Goal: Complete application form

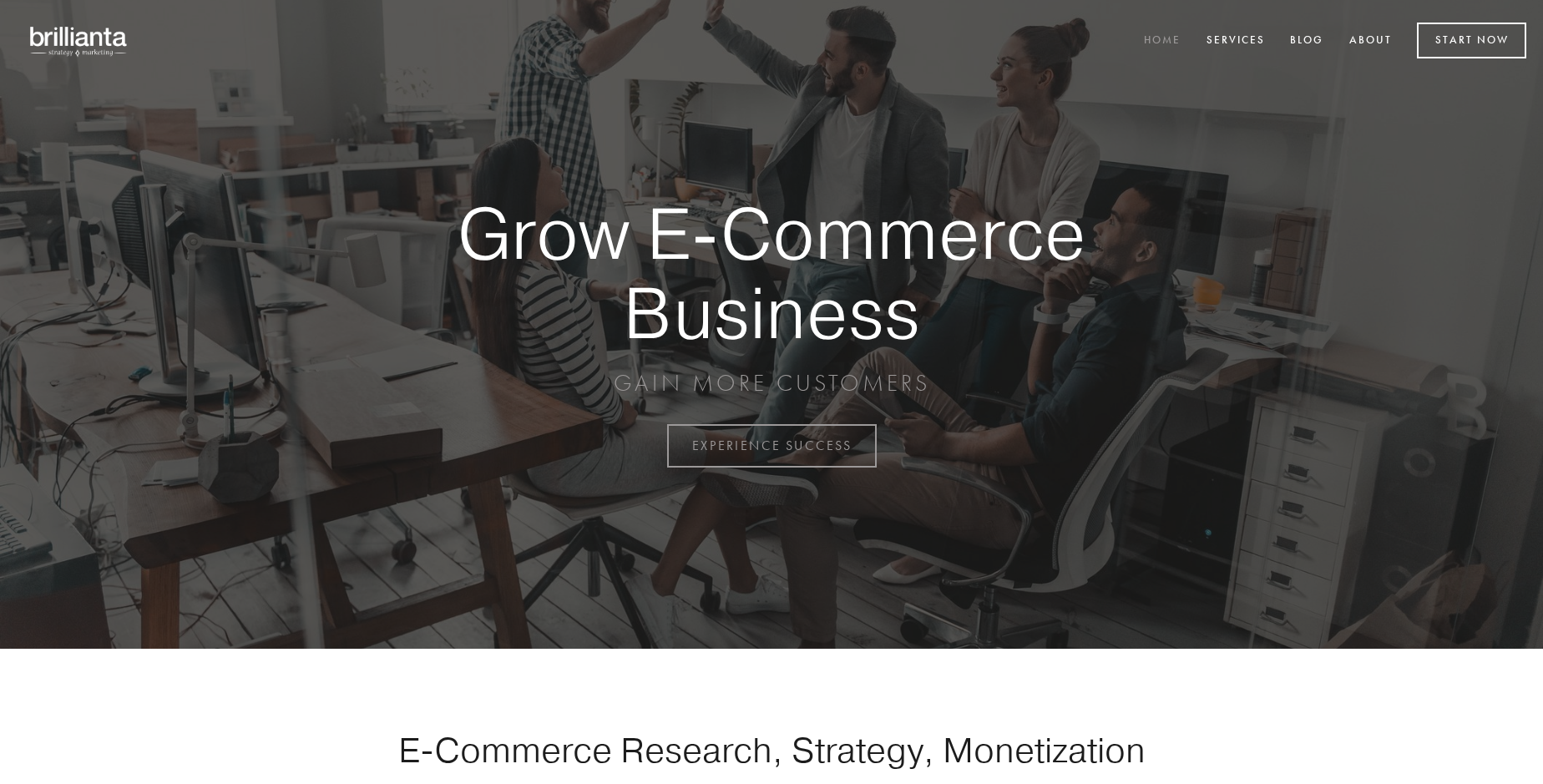
scroll to position [4375, 0]
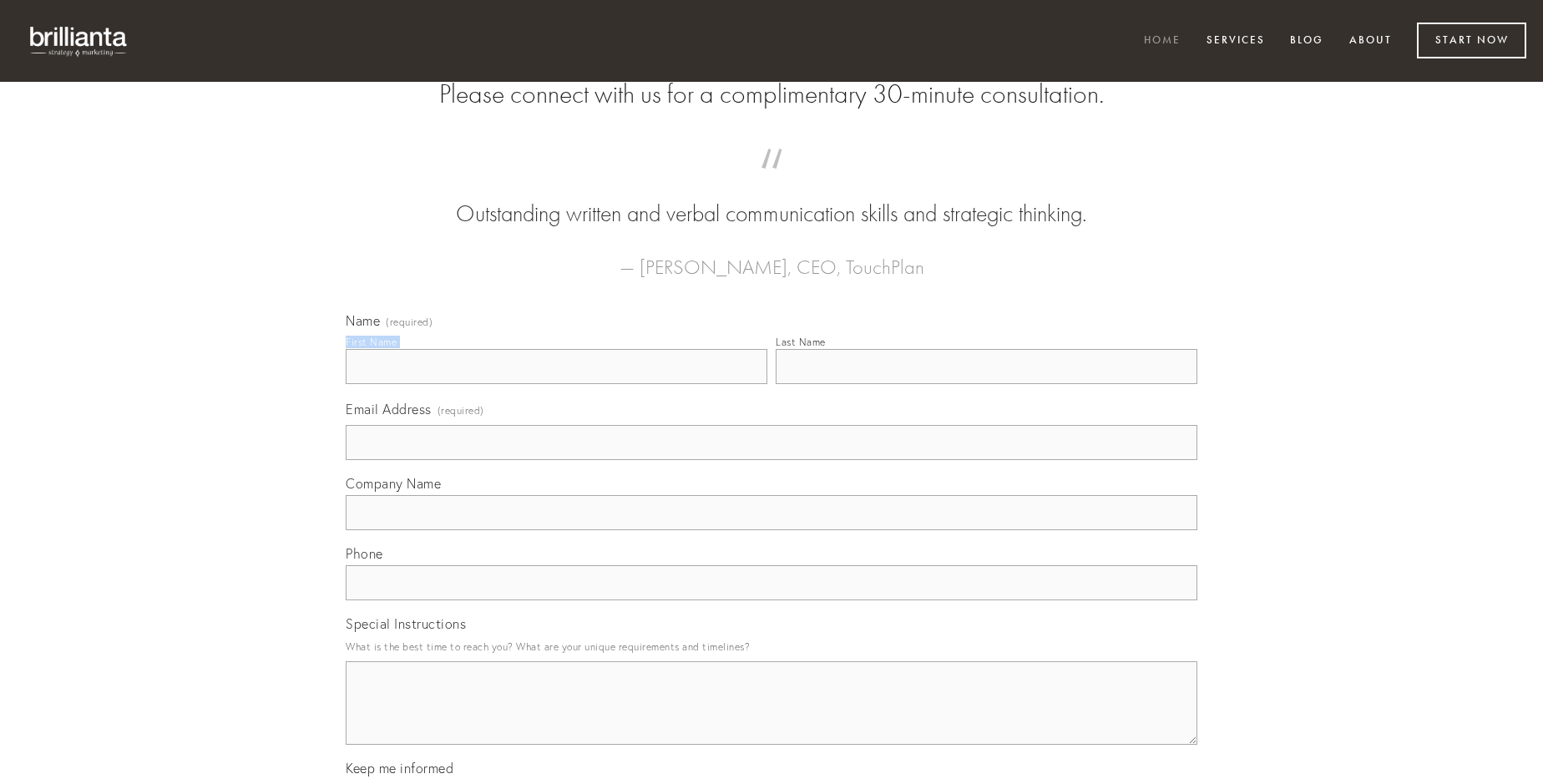
type input "[PERSON_NAME]"
click at [986, 384] on input "Last Name" at bounding box center [987, 366] width 422 height 35
type input "[PERSON_NAME]"
click at [772, 459] on input "Email Address (required)" at bounding box center [772, 442] width 852 height 35
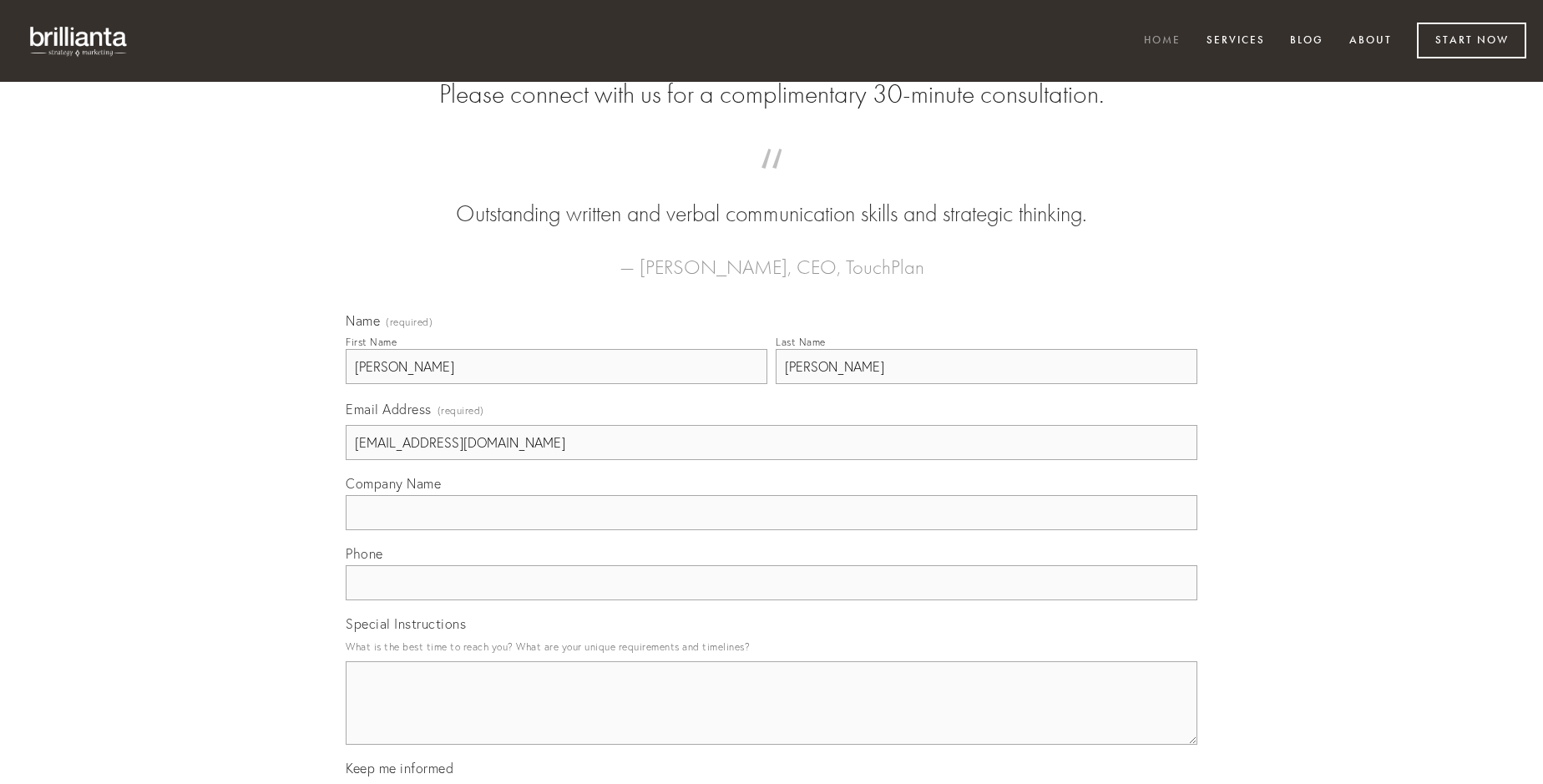
type input "[EMAIL_ADDRESS][DOMAIN_NAME]"
click at [772, 530] on input "Company Name" at bounding box center [772, 512] width 852 height 35
type input "vociferor"
click at [772, 600] on input "text" at bounding box center [772, 582] width 852 height 35
click at [772, 717] on textarea "Special Instructions" at bounding box center [772, 703] width 852 height 83
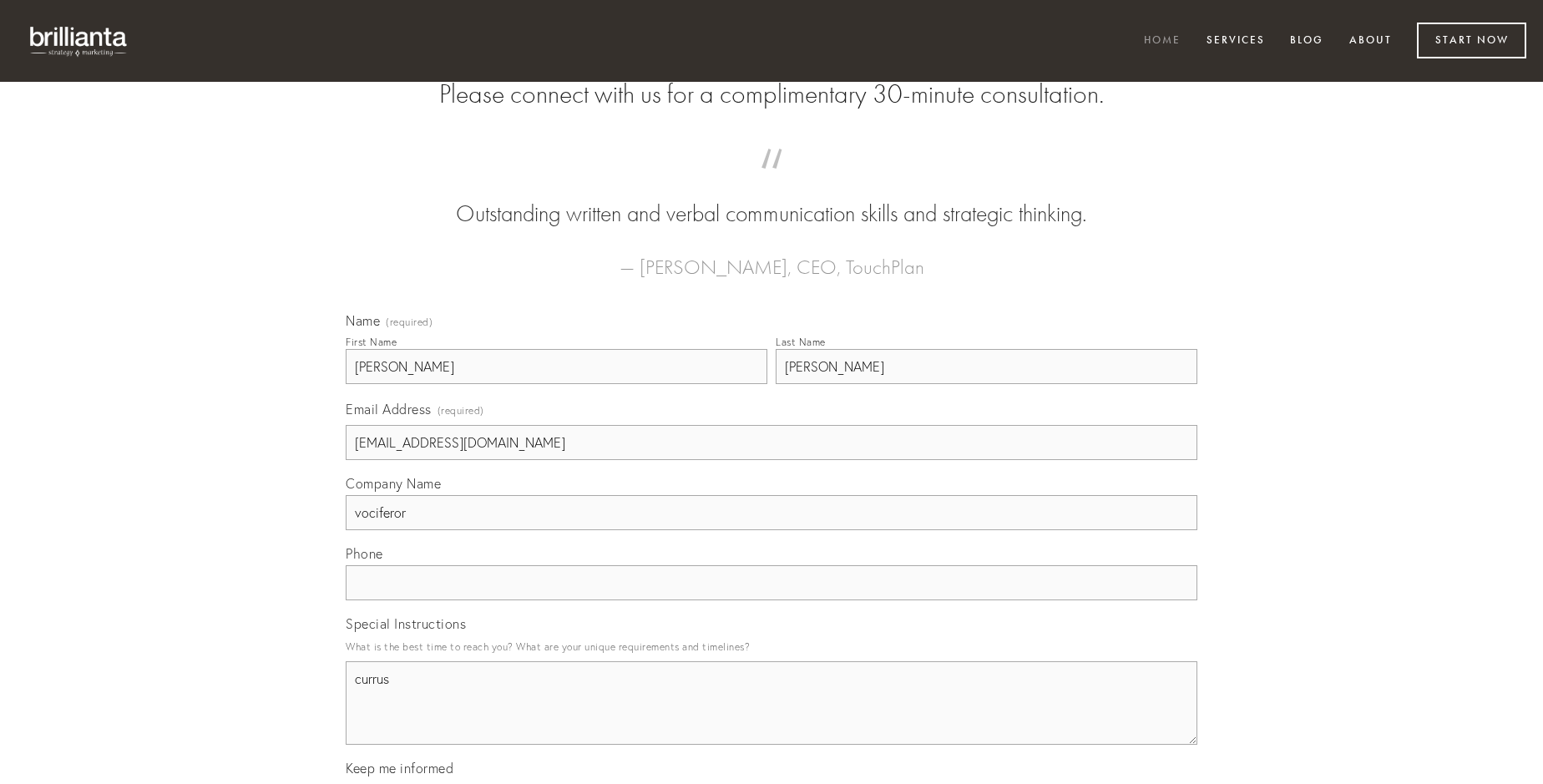
type textarea "currus"
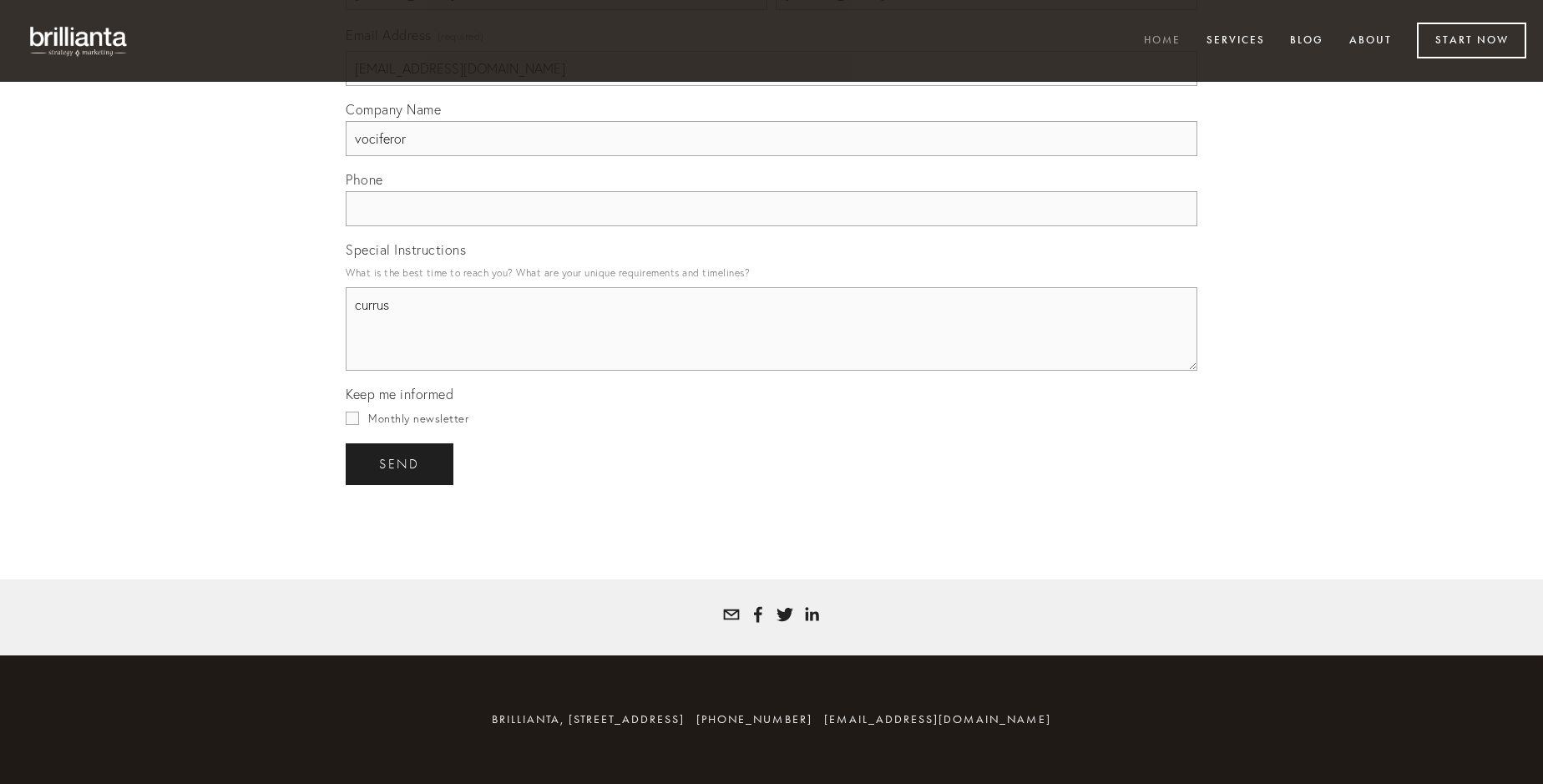
click at [401, 463] on span "send" at bounding box center [400, 464] width 41 height 15
